Goal: Find specific page/section: Find specific page/section

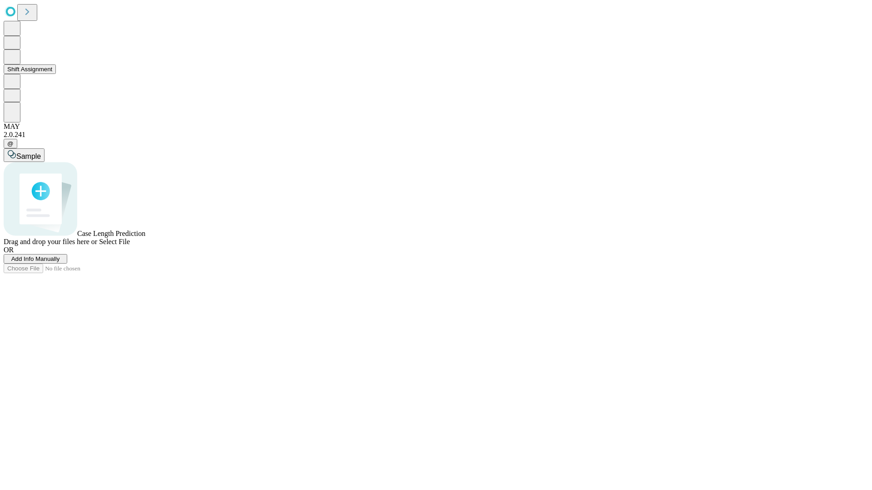
click at [56, 74] on button "Shift Assignment" at bounding box center [30, 69] width 52 height 10
